Goal: Information Seeking & Learning: Learn about a topic

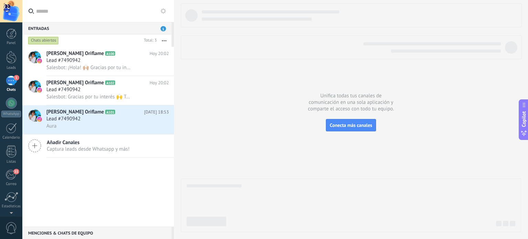
click at [10, 4] on div at bounding box center [11, 11] width 22 height 22
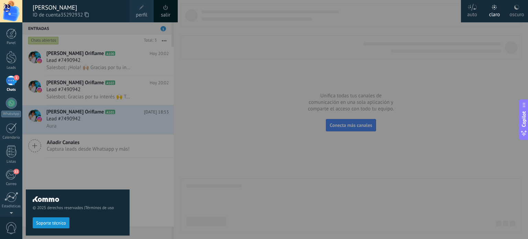
click at [163, 8] on span at bounding box center [165, 7] width 5 height 5
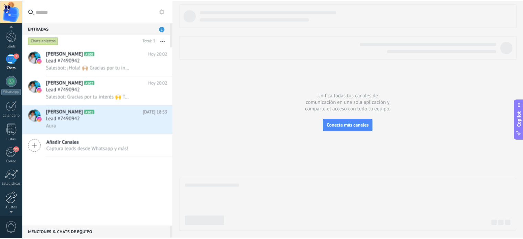
scroll to position [47, 0]
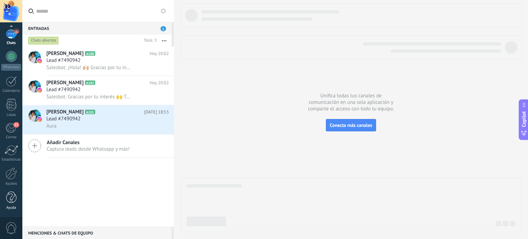
click at [7, 201] on div at bounding box center [11, 198] width 10 height 12
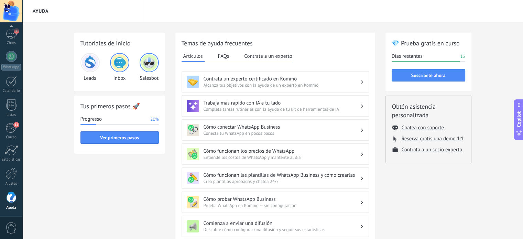
click at [12, 10] on div at bounding box center [11, 11] width 22 height 22
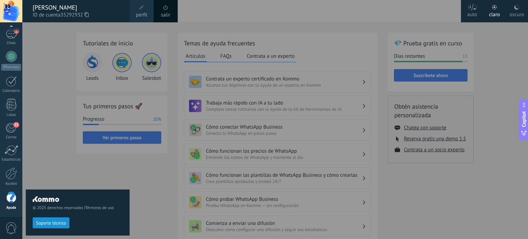
click at [168, 9] on span at bounding box center [165, 7] width 5 height 5
